Goal: Task Accomplishment & Management: Manage account settings

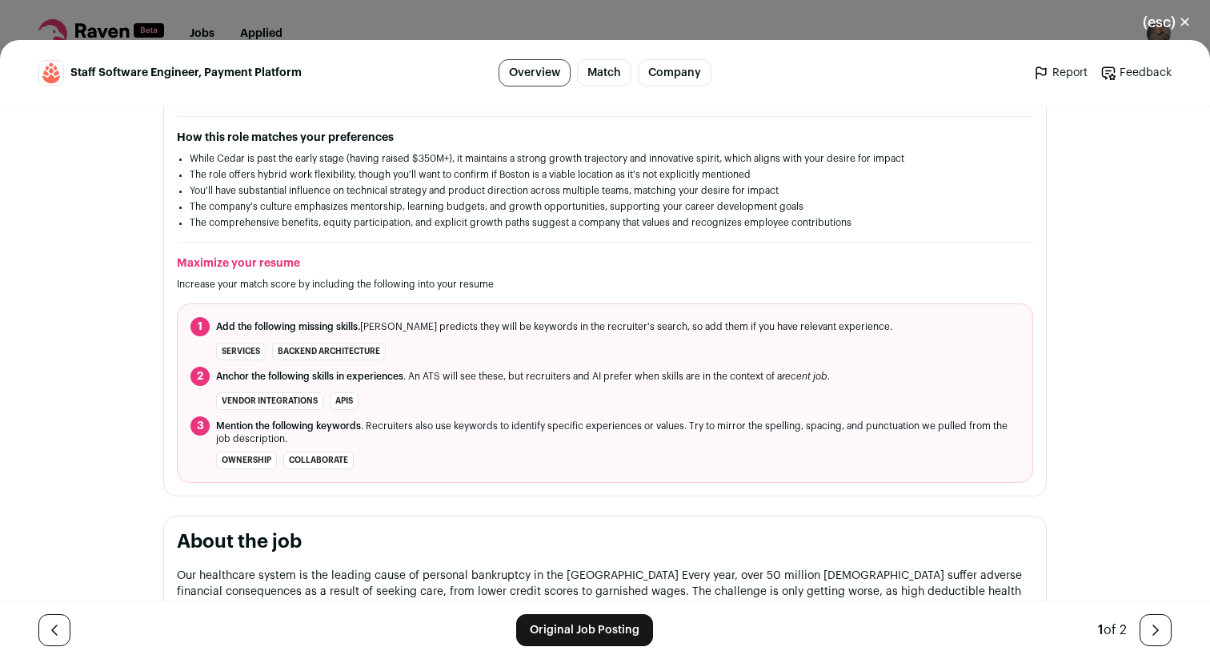
scroll to position [442, 0]
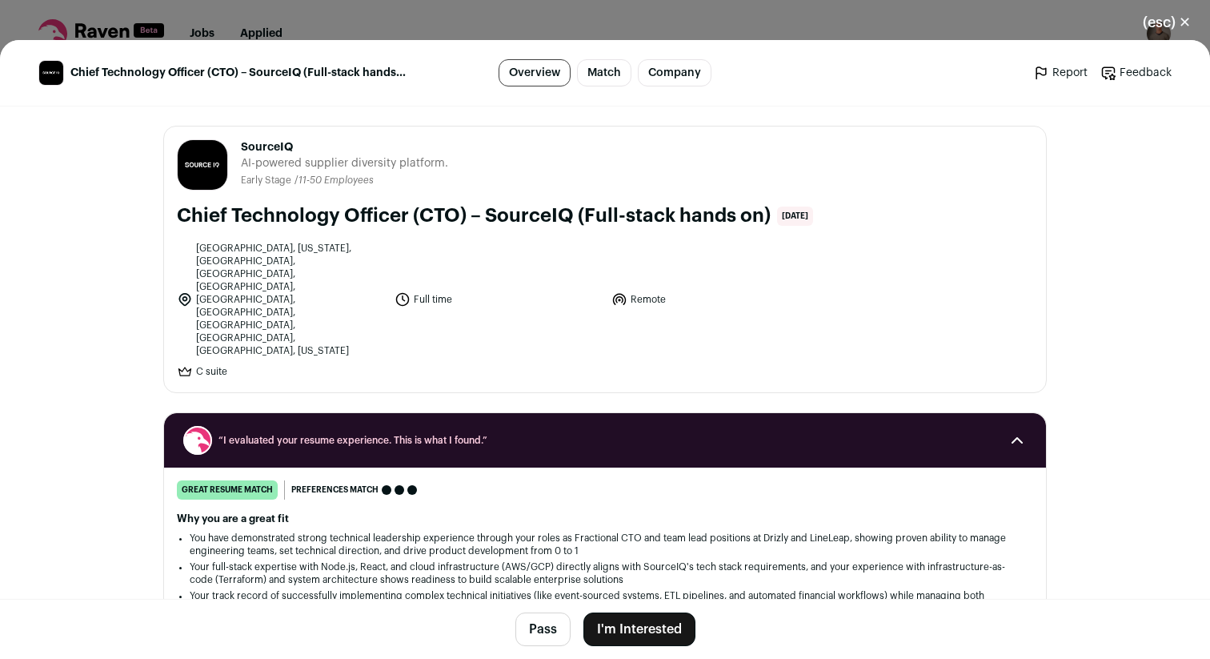
click at [275, 146] on span "SourceIQ" at bounding box center [344, 147] width 207 height 16
copy div "SourceIQ"
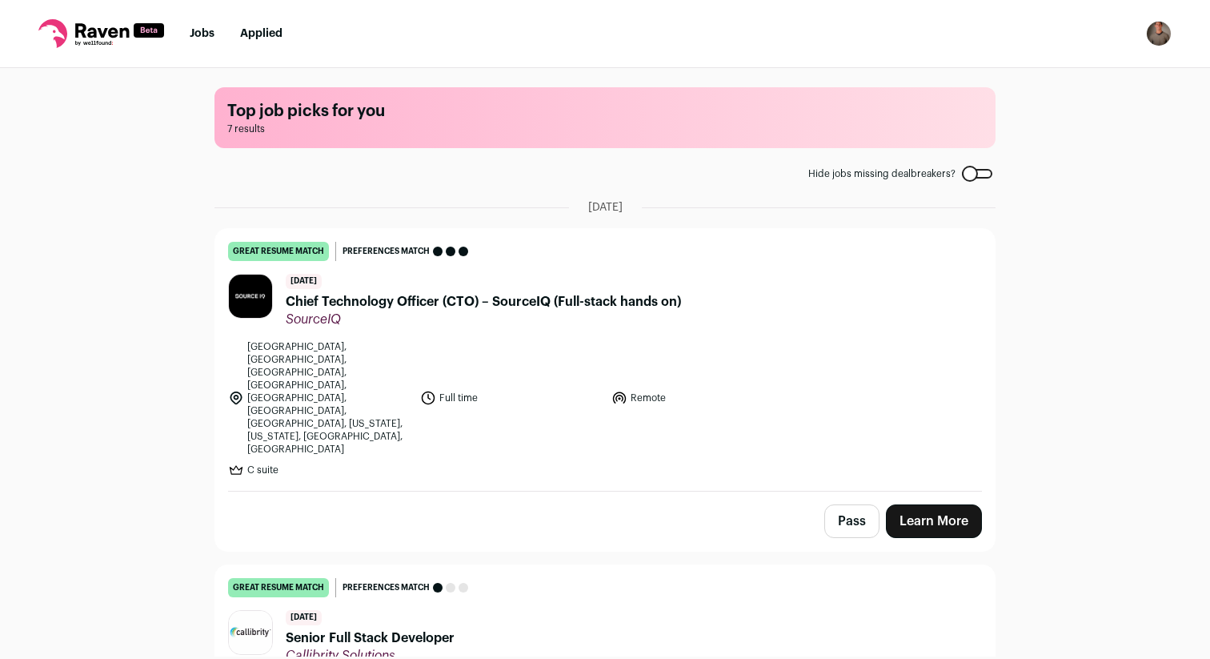
click at [843, 504] on button "Pass" at bounding box center [851, 521] width 55 height 34
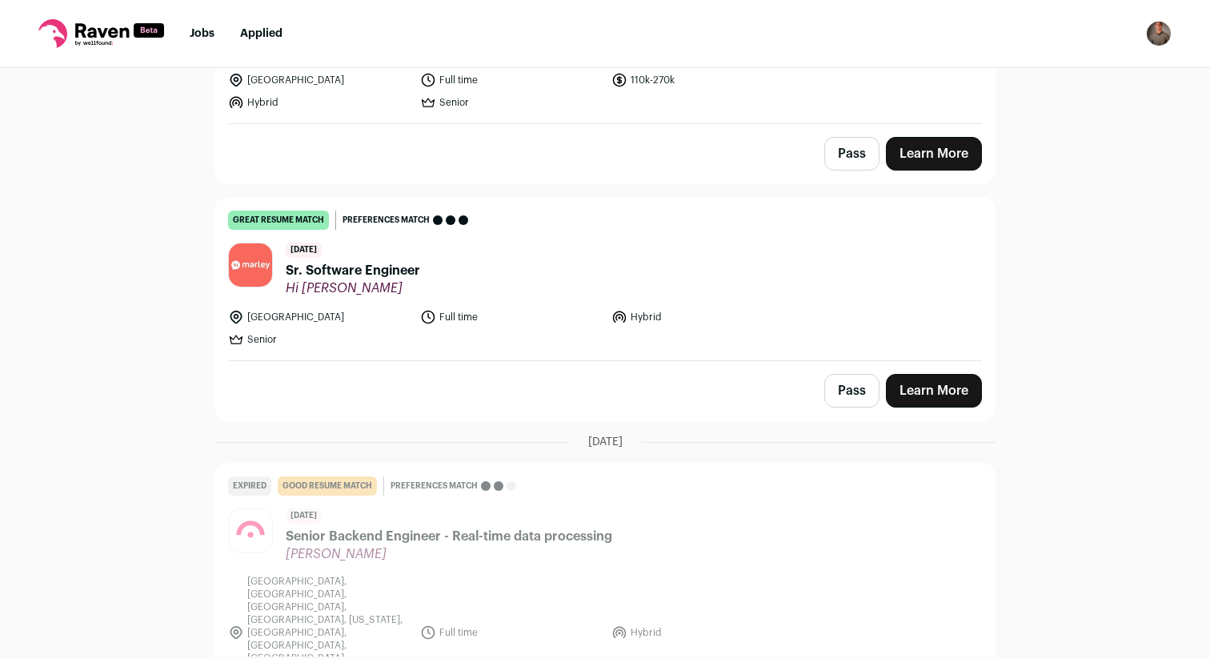
scroll to position [1345, 0]
